Goal: Task Accomplishment & Management: Manage account settings

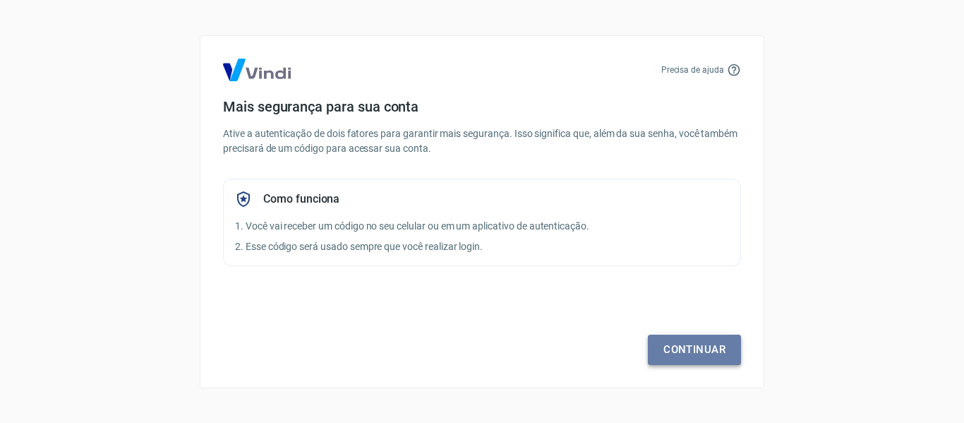
click at [699, 356] on link "Continuar" at bounding box center [694, 349] width 93 height 30
